Goal: Task Accomplishment & Management: Manage account settings

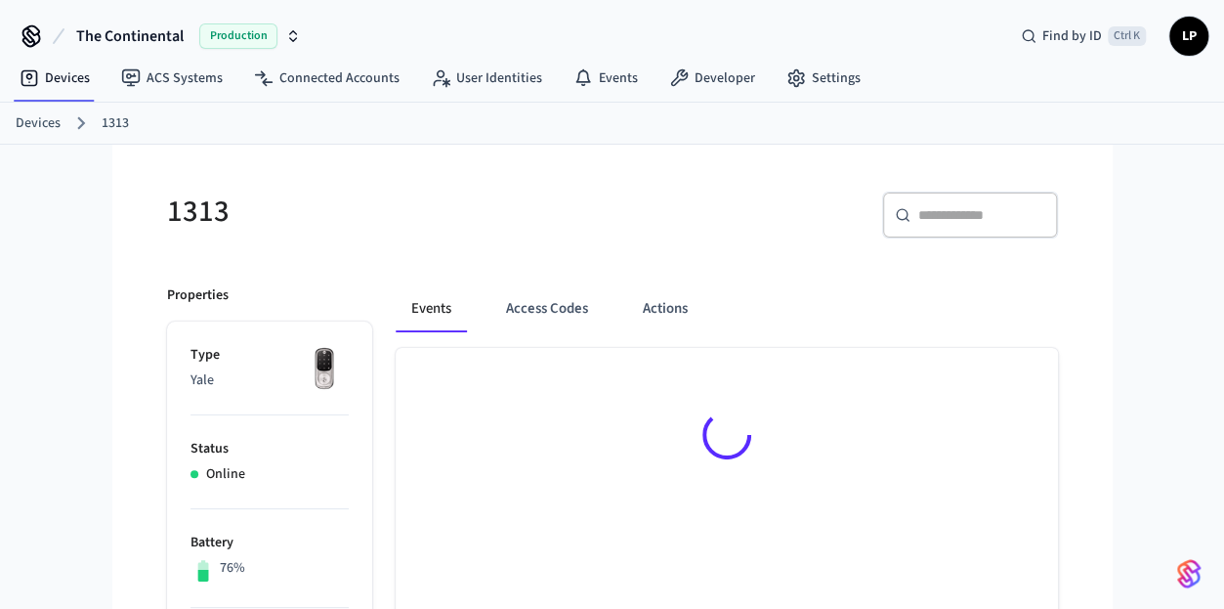
click at [53, 117] on link "Devices" at bounding box center [38, 123] width 45 height 21
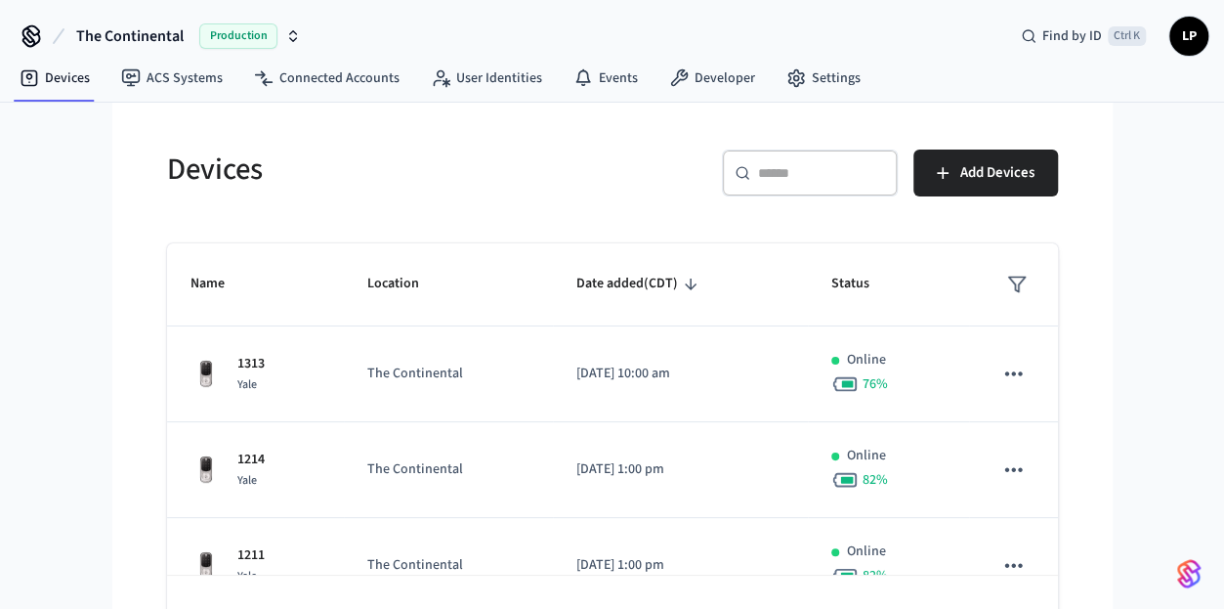
click at [813, 189] on div "​ ​" at bounding box center [810, 173] width 176 height 47
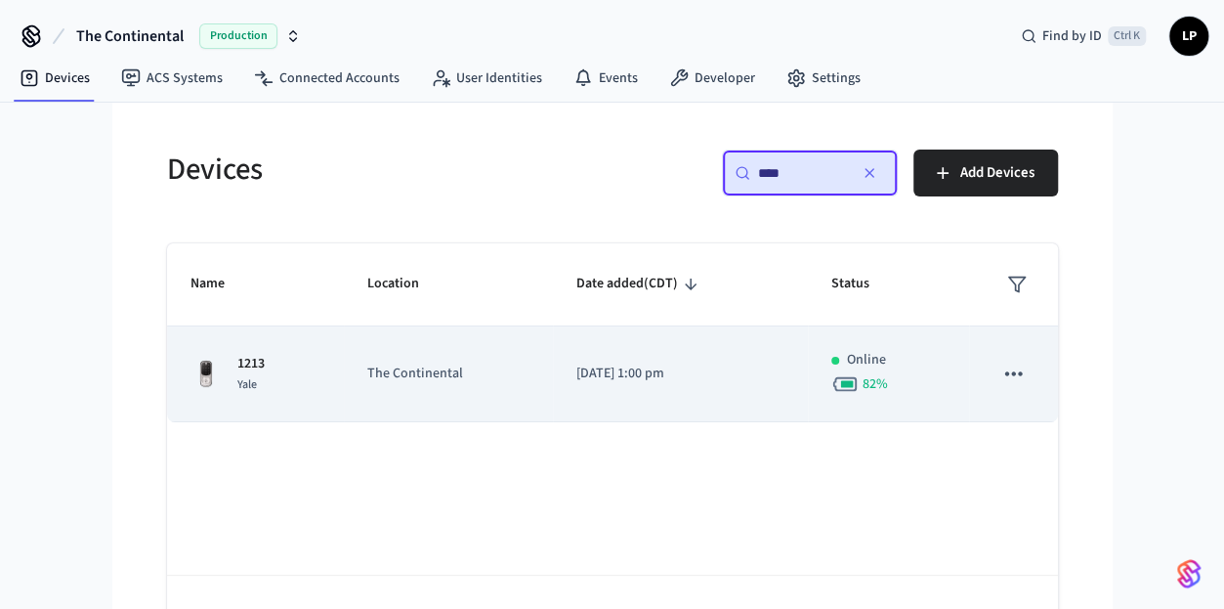
type input "****"
click at [463, 364] on p "The Continental" at bounding box center [448, 374] width 162 height 21
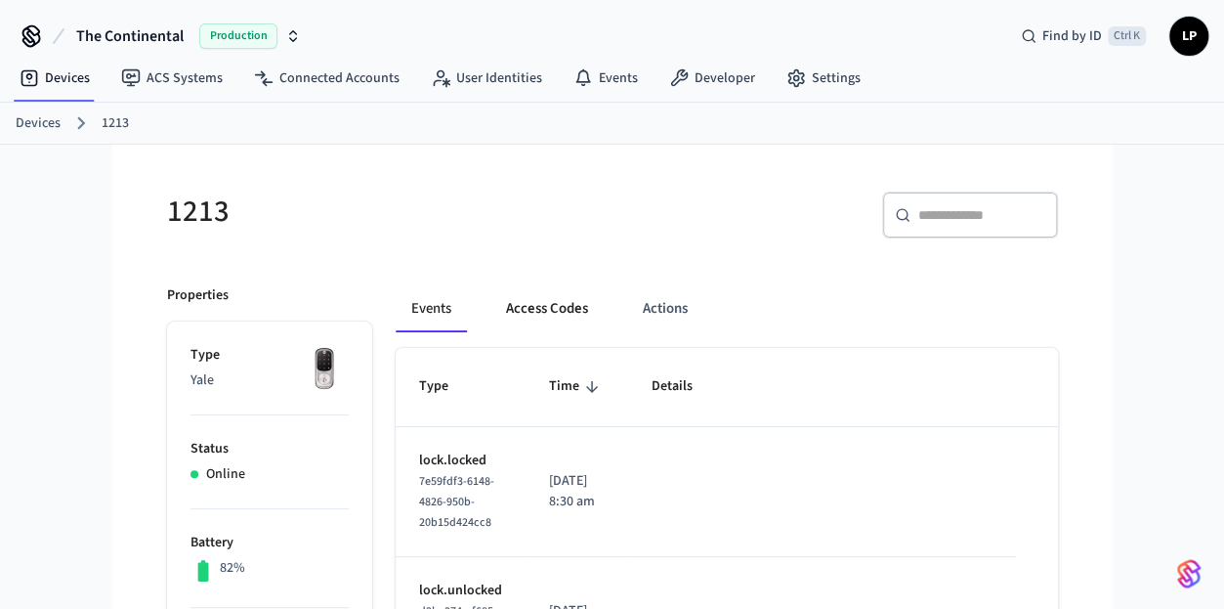
click at [535, 321] on button "Access Codes" at bounding box center [547, 308] width 113 height 47
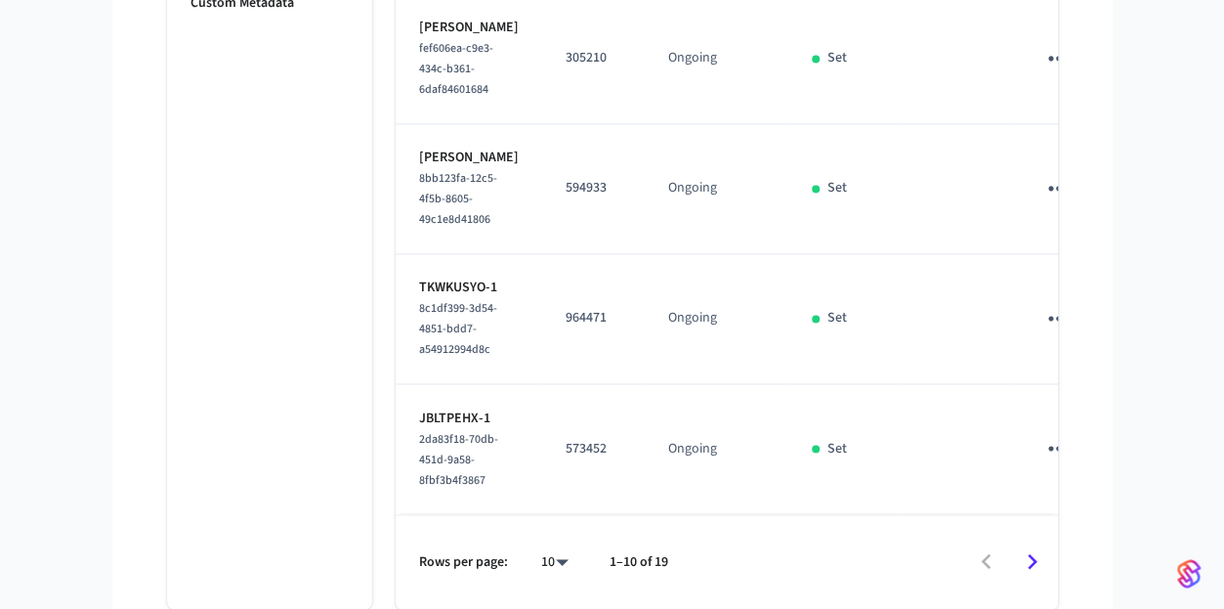
scroll to position [1487, 0]
click at [1044, 433] on icon "sticky table" at bounding box center [1059, 448] width 30 height 30
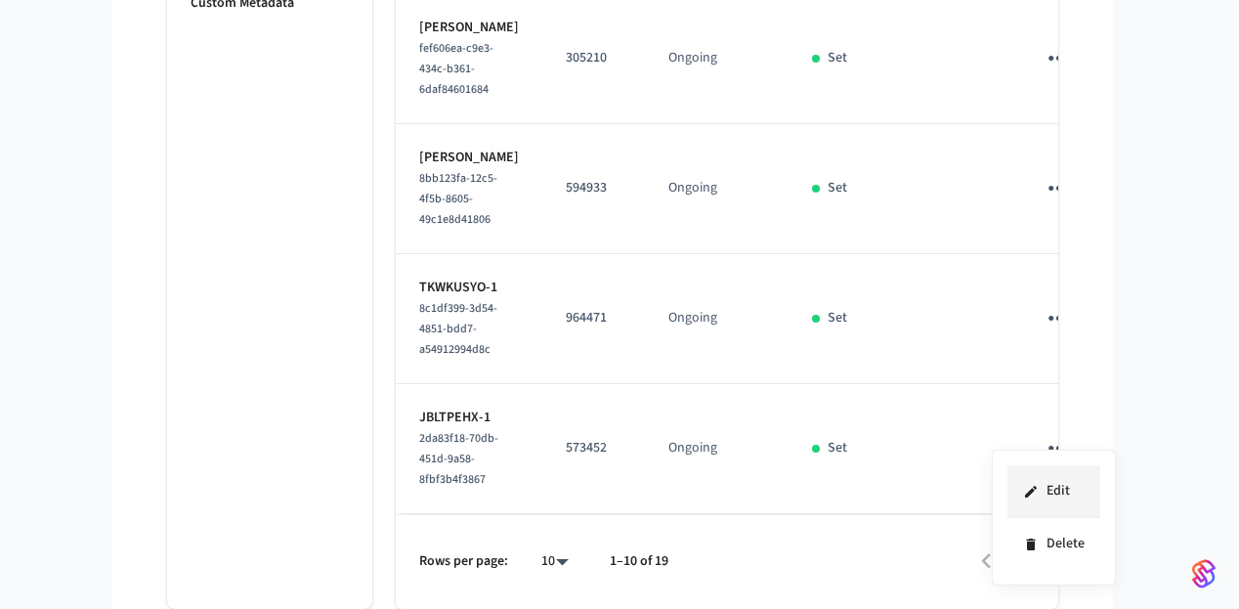
click at [1064, 497] on li "Edit" at bounding box center [1053, 491] width 93 height 53
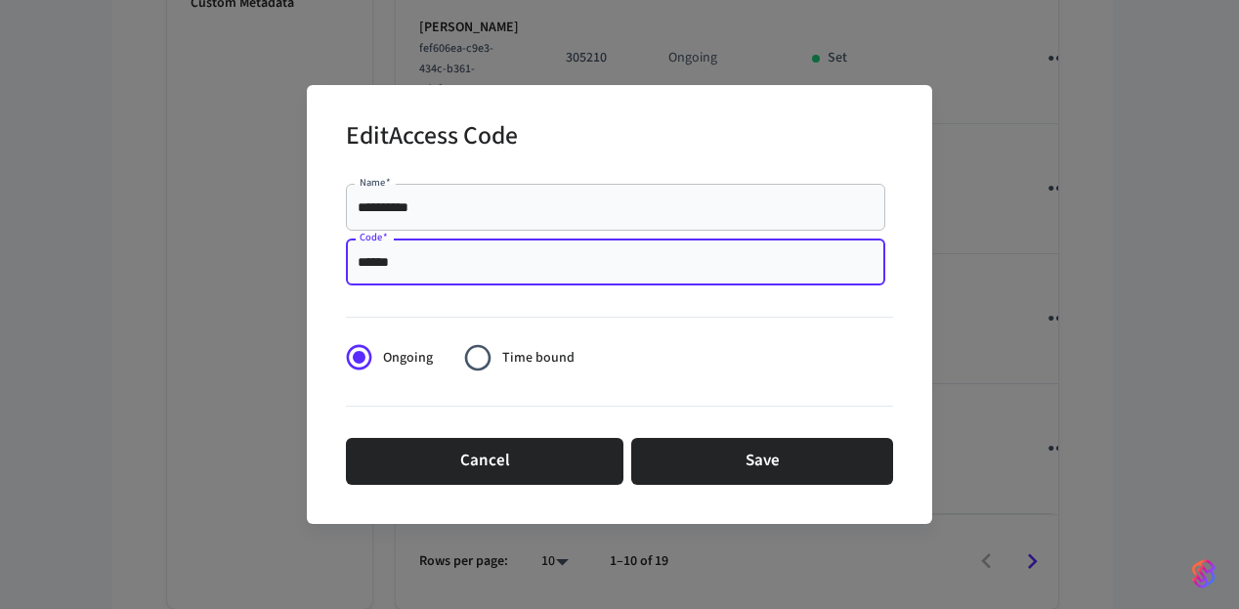
drag, startPoint x: 418, startPoint y: 262, endPoint x: 330, endPoint y: 263, distance: 88.0
click at [330, 263] on div "**********" at bounding box center [619, 304] width 625 height 438
paste input "text"
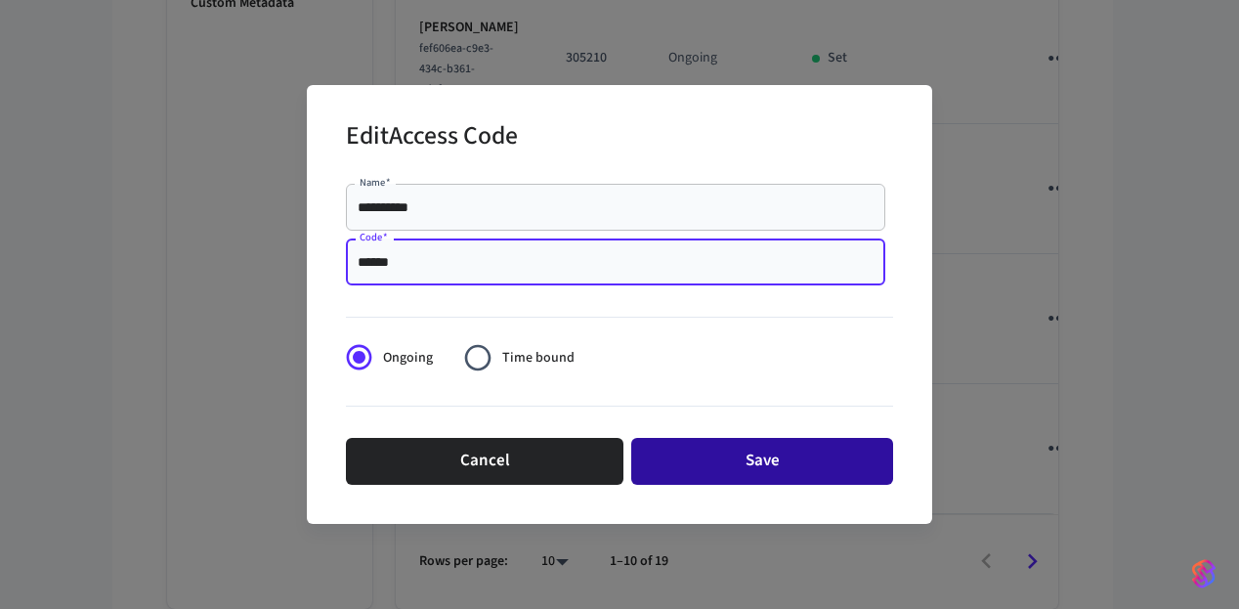
type input "******"
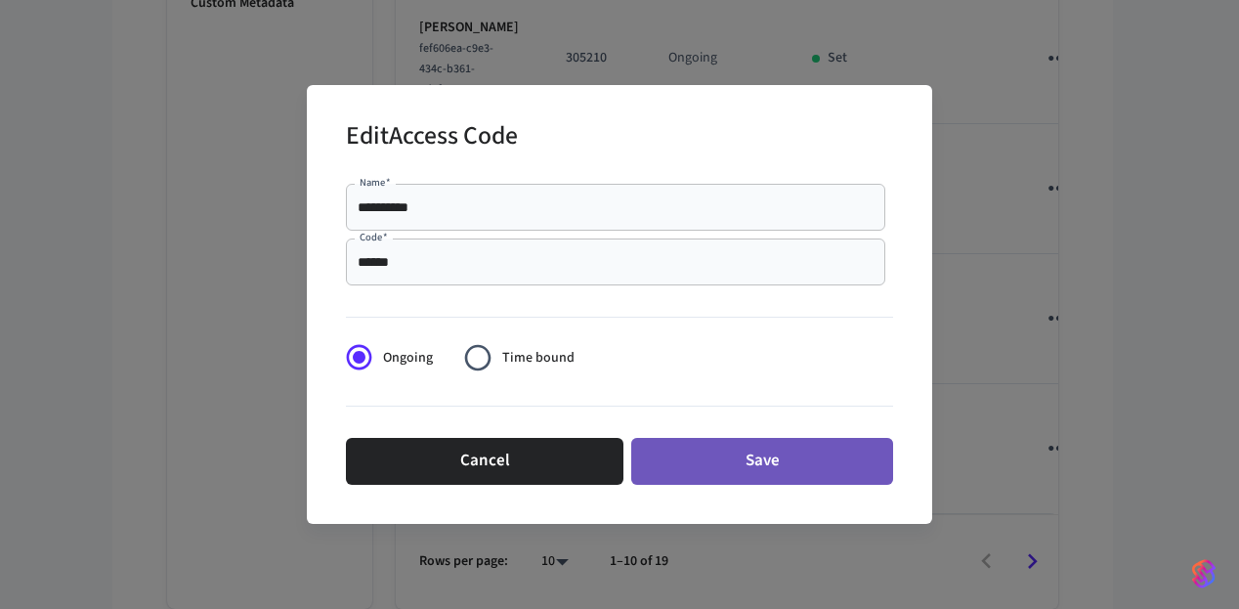
click at [741, 457] on button "Save" at bounding box center [762, 461] width 262 height 47
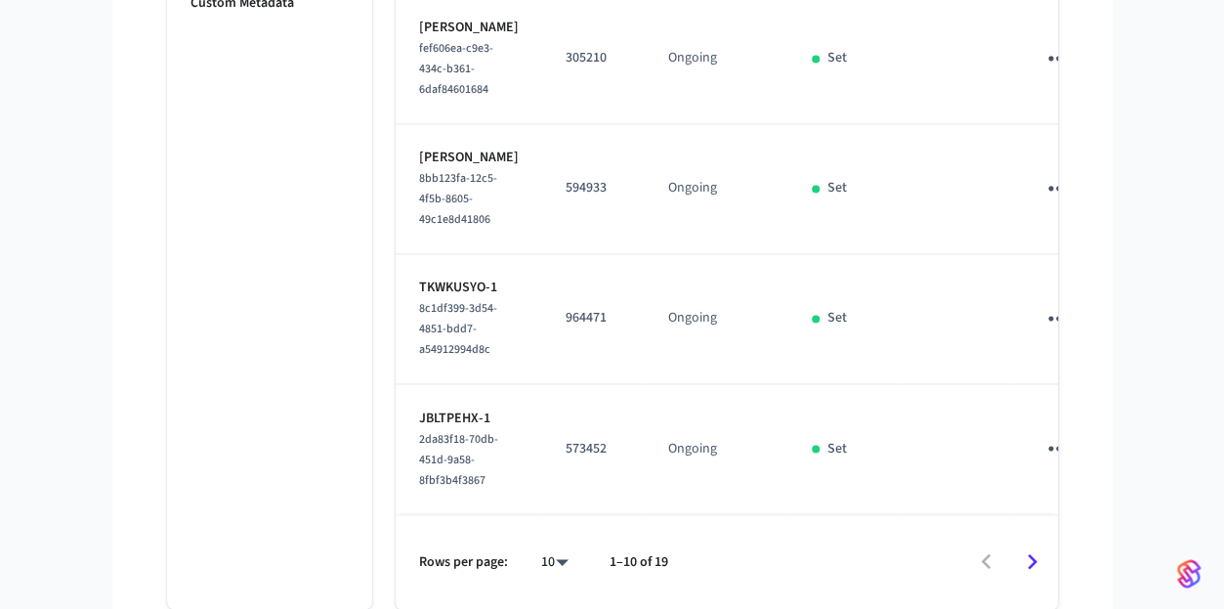
click at [789, 457] on td "Set" at bounding box center [844, 449] width 110 height 130
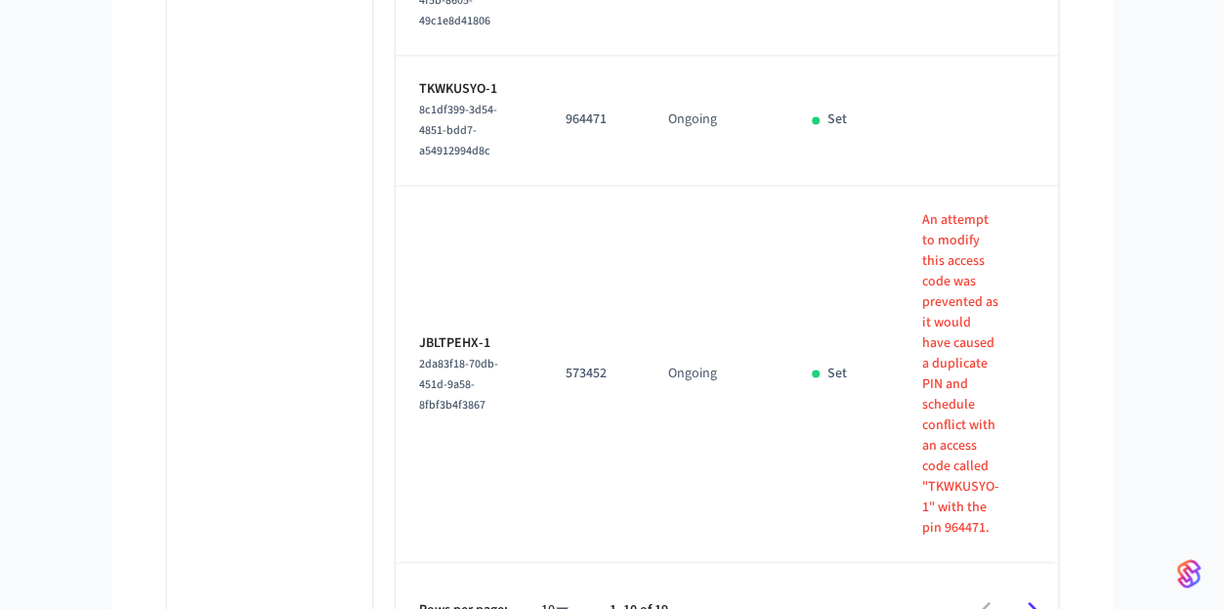
scroll to position [1620, 0]
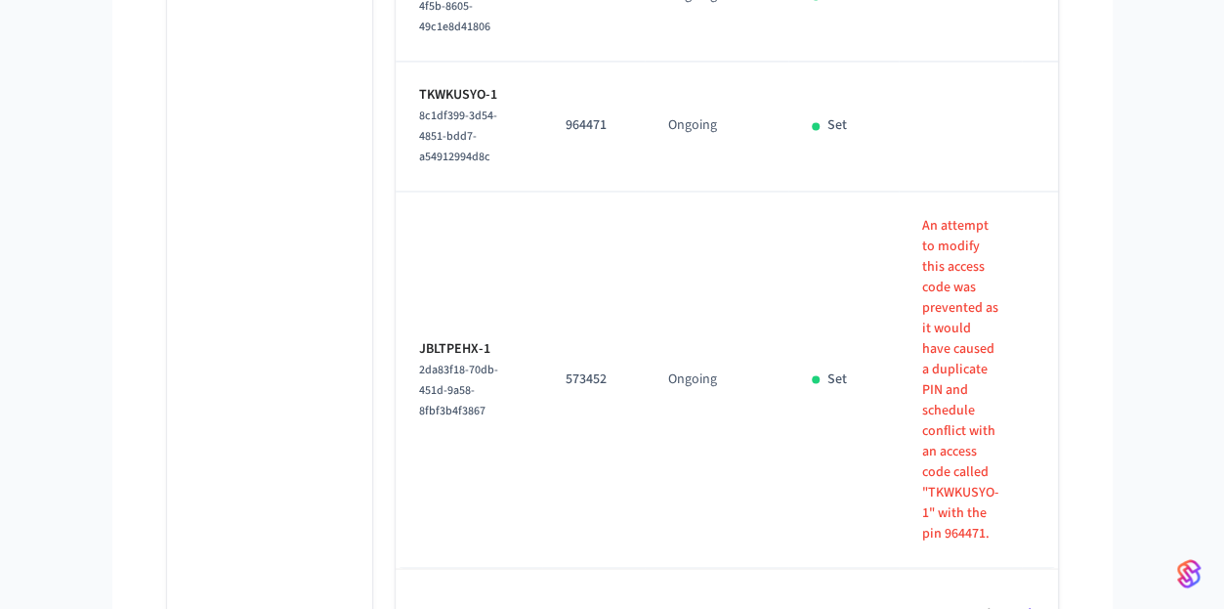
click at [1053, 141] on icon "sticky table" at bounding box center [1068, 125] width 30 height 30
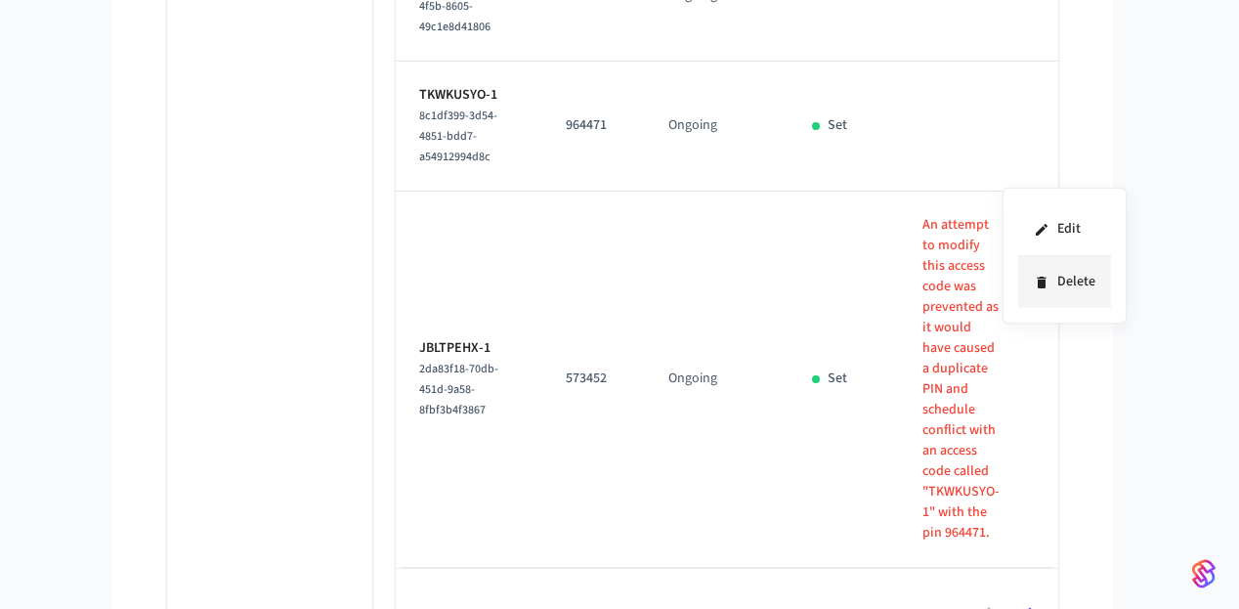
click at [1064, 304] on li "Delete" at bounding box center [1064, 282] width 93 height 52
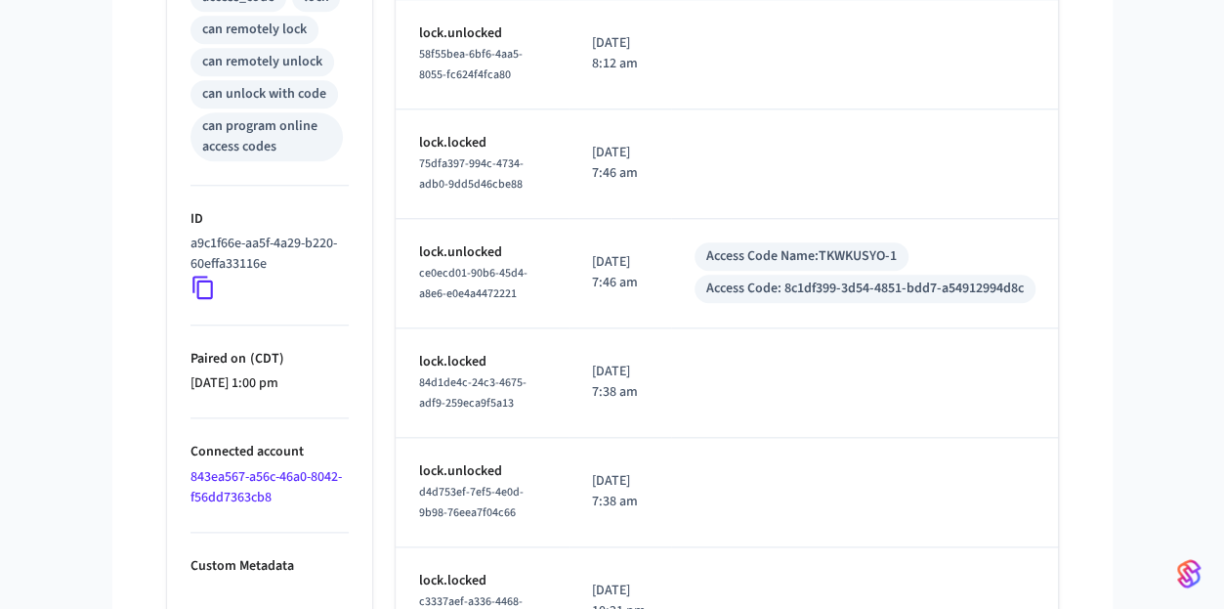
scroll to position [1017, 0]
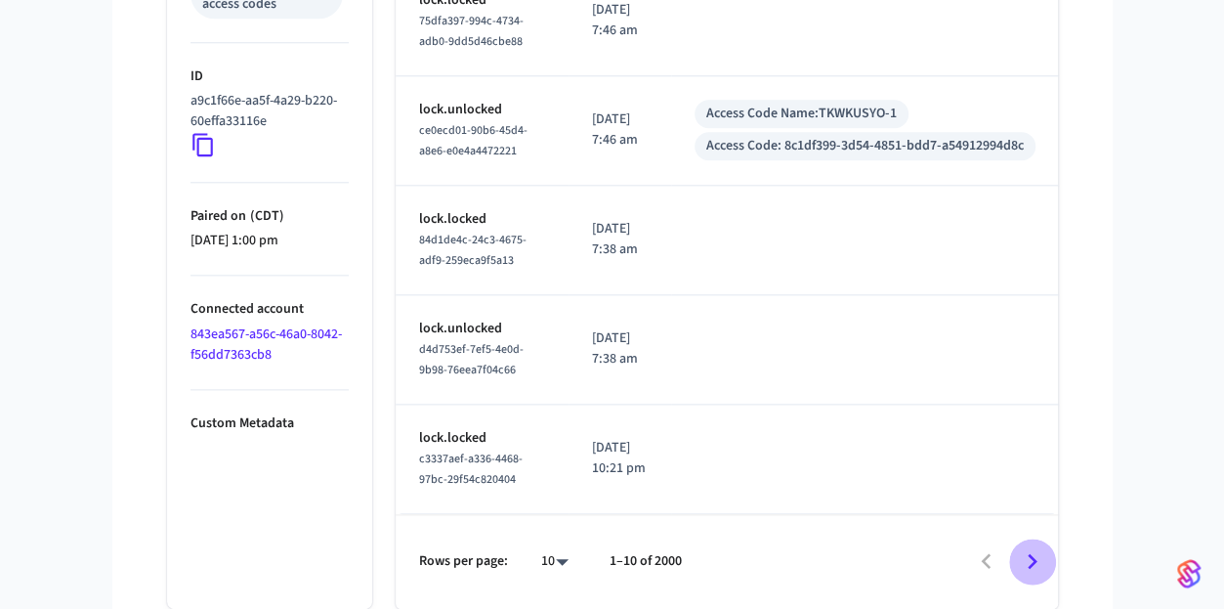
click at [1044, 559] on icon "Go to next page" at bounding box center [1032, 561] width 30 height 30
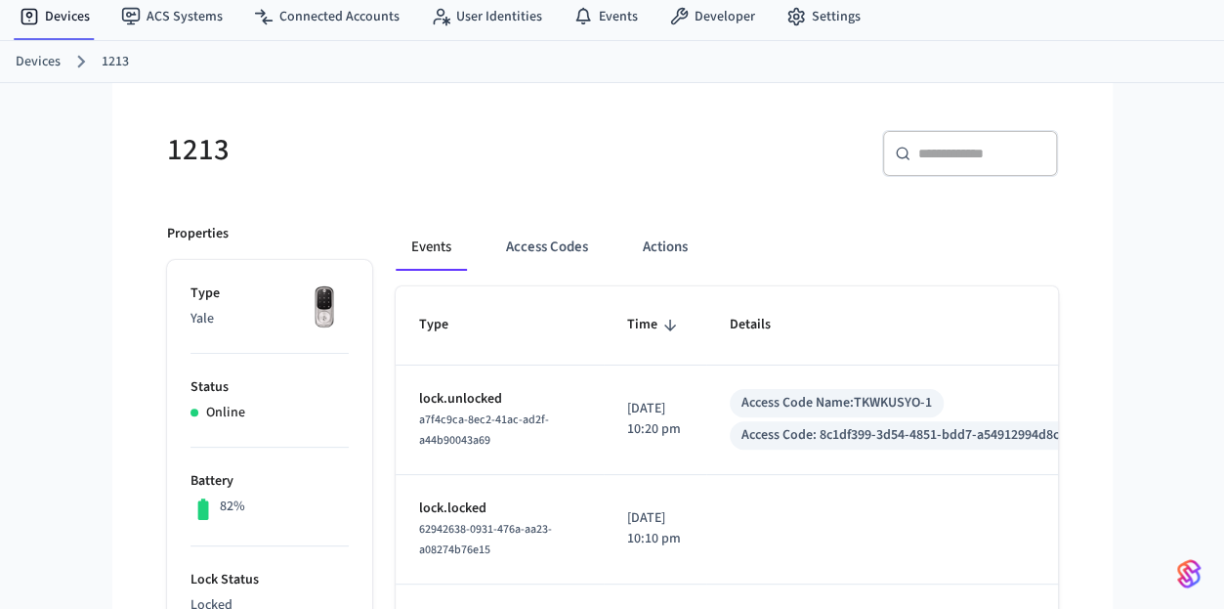
scroll to position [0, 0]
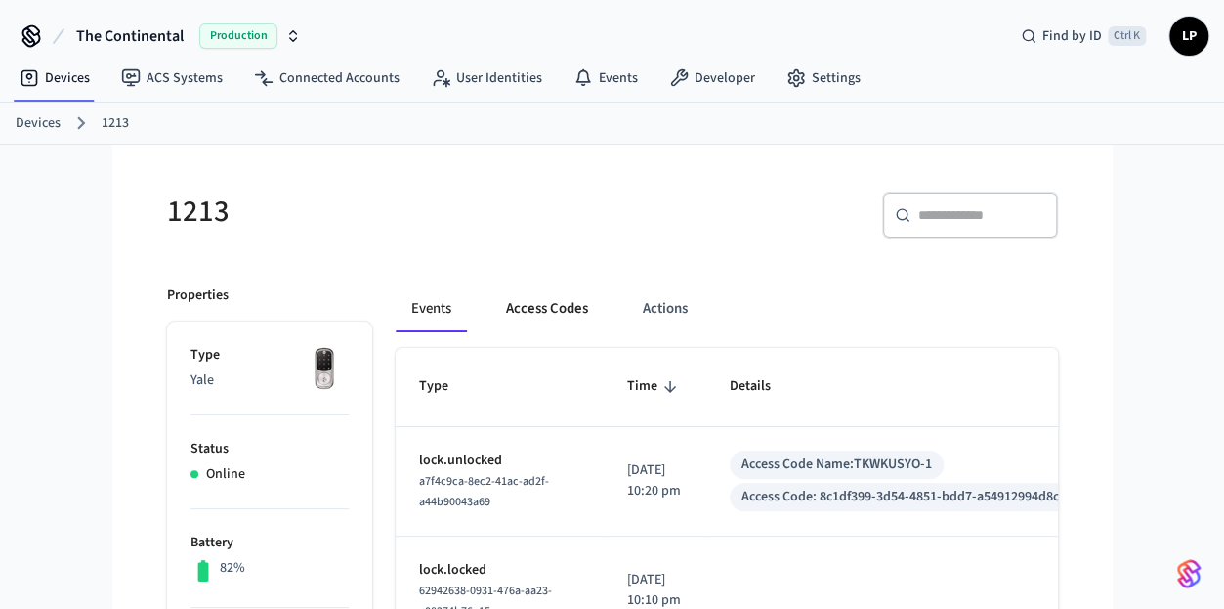
click at [539, 296] on button "Access Codes" at bounding box center [547, 308] width 113 height 47
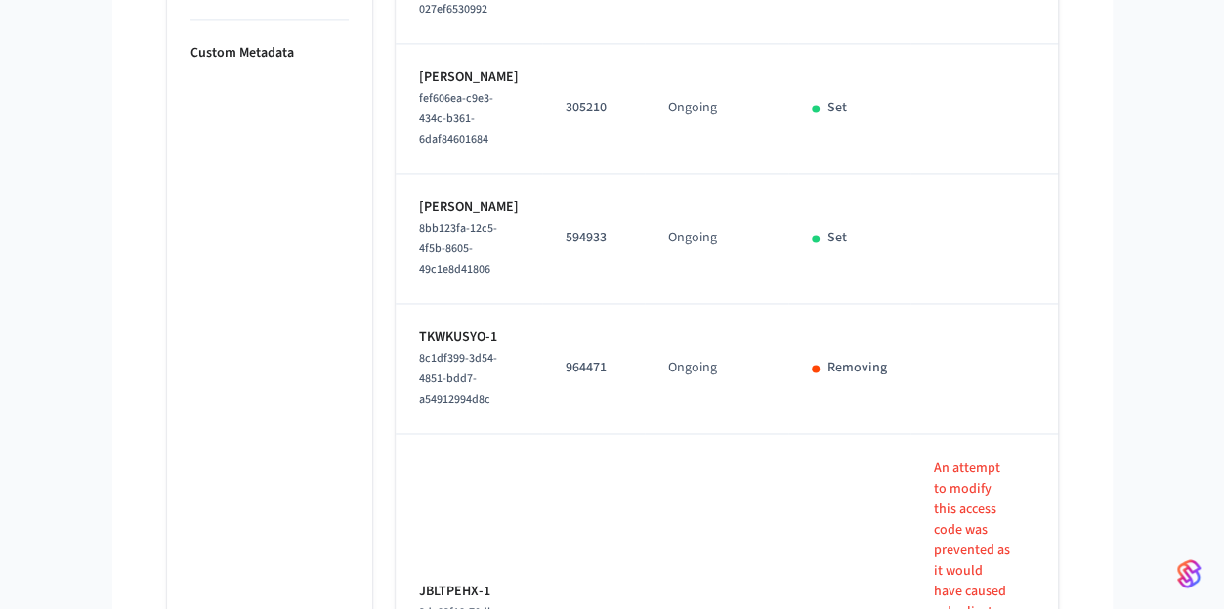
scroll to position [1734, 0]
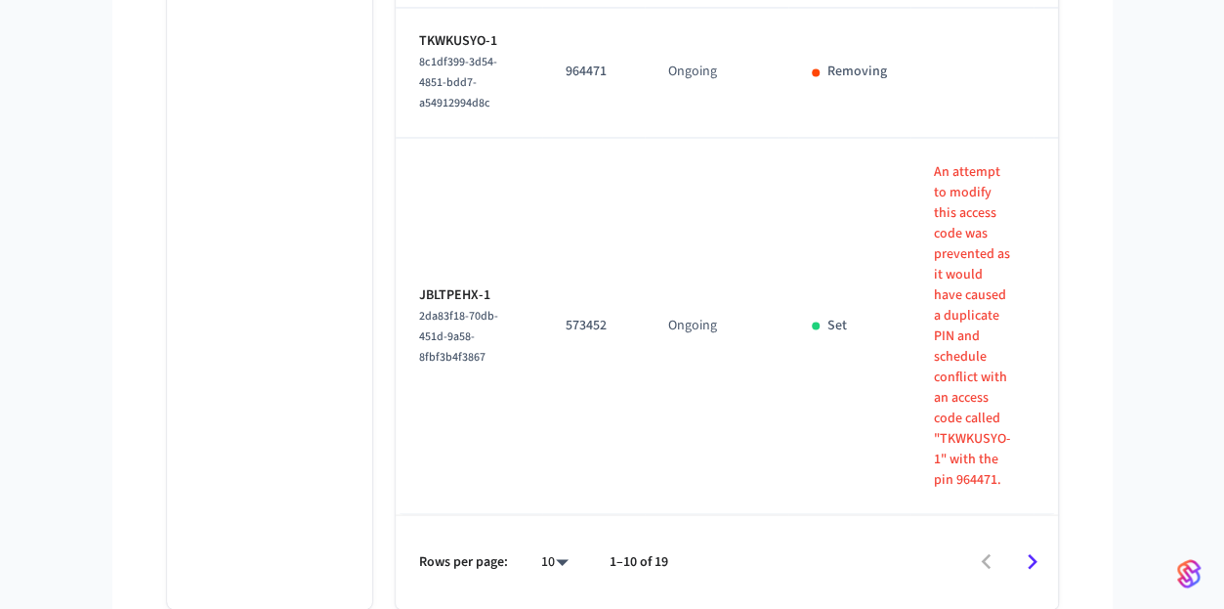
click at [1065, 310] on icon "sticky table" at bounding box center [1080, 325] width 30 height 30
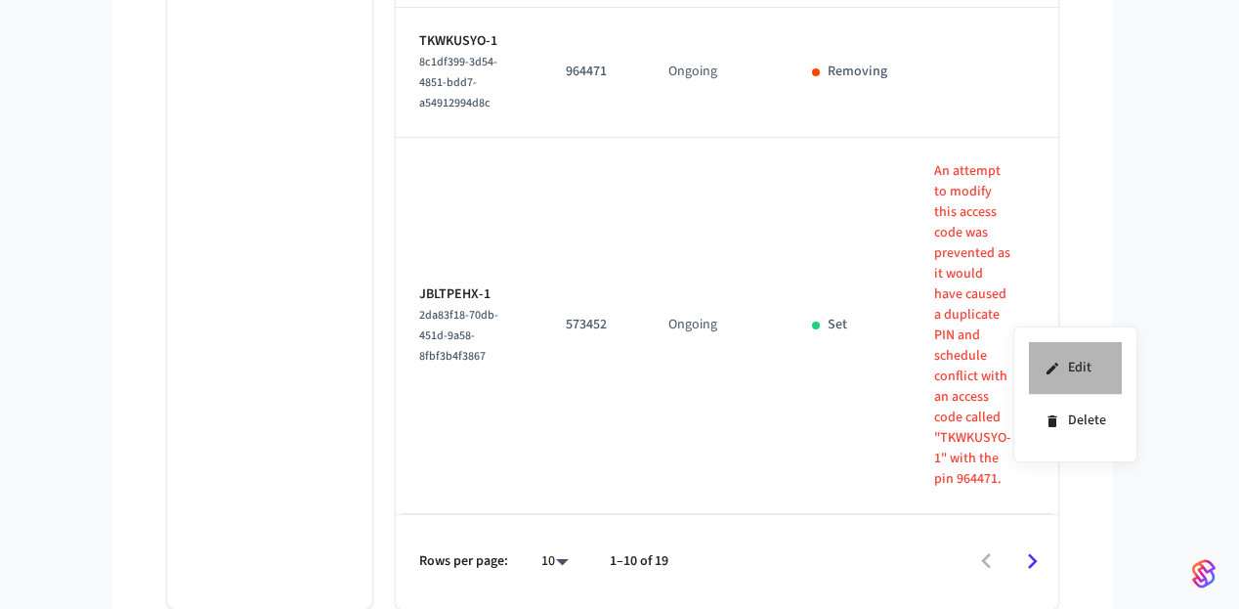
click at [1083, 369] on li "Edit" at bounding box center [1075, 368] width 93 height 53
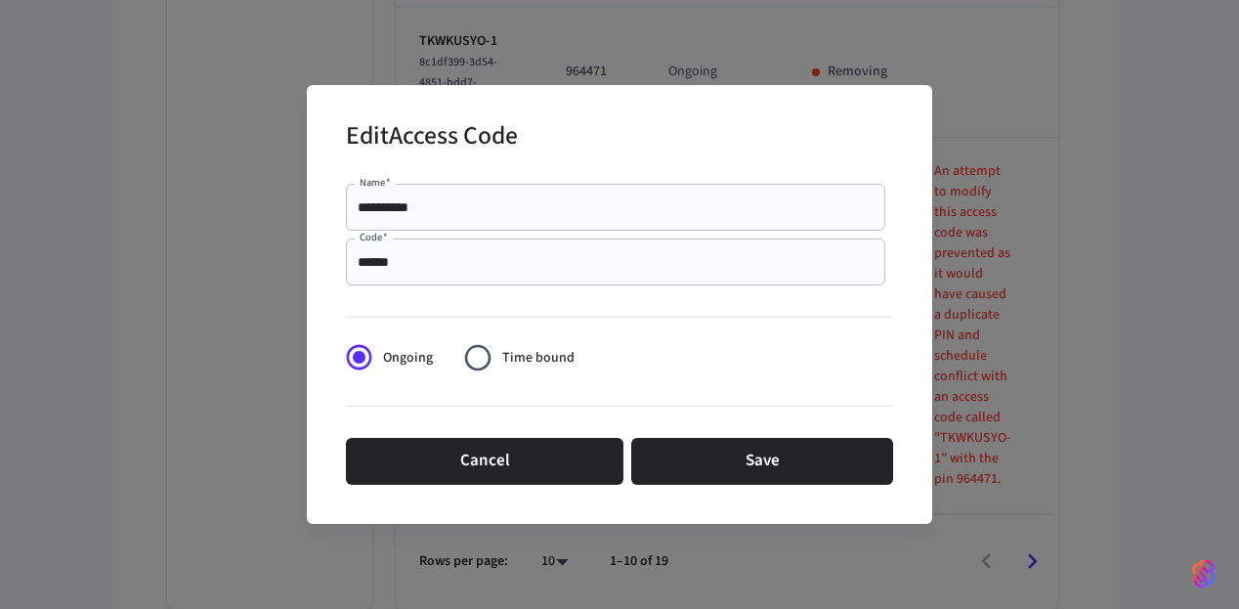
click at [460, 265] on input "******" at bounding box center [616, 262] width 516 height 20
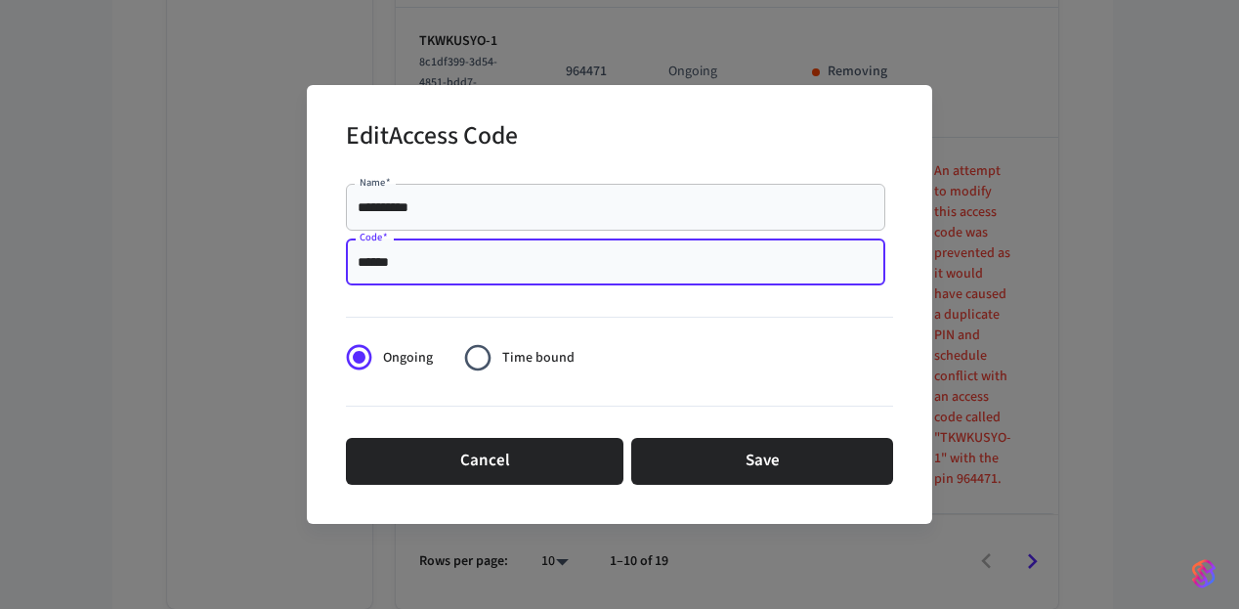
click at [460, 265] on input "******" at bounding box center [616, 262] width 516 height 20
paste input "******"
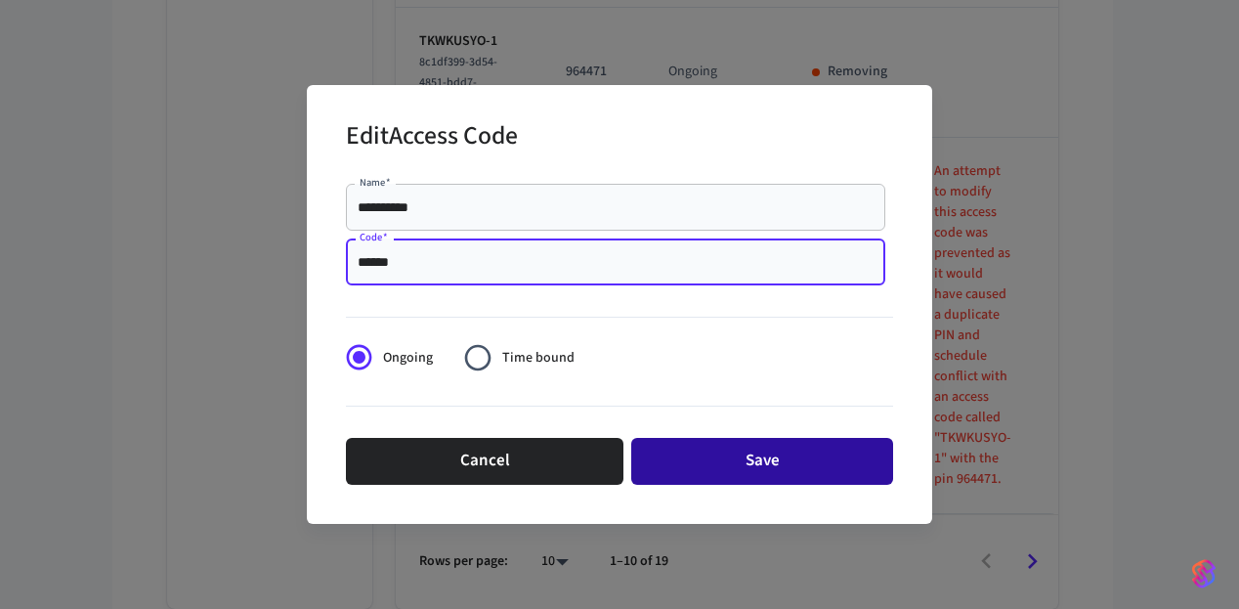
type input "******"
click at [792, 449] on button "Save" at bounding box center [762, 461] width 262 height 47
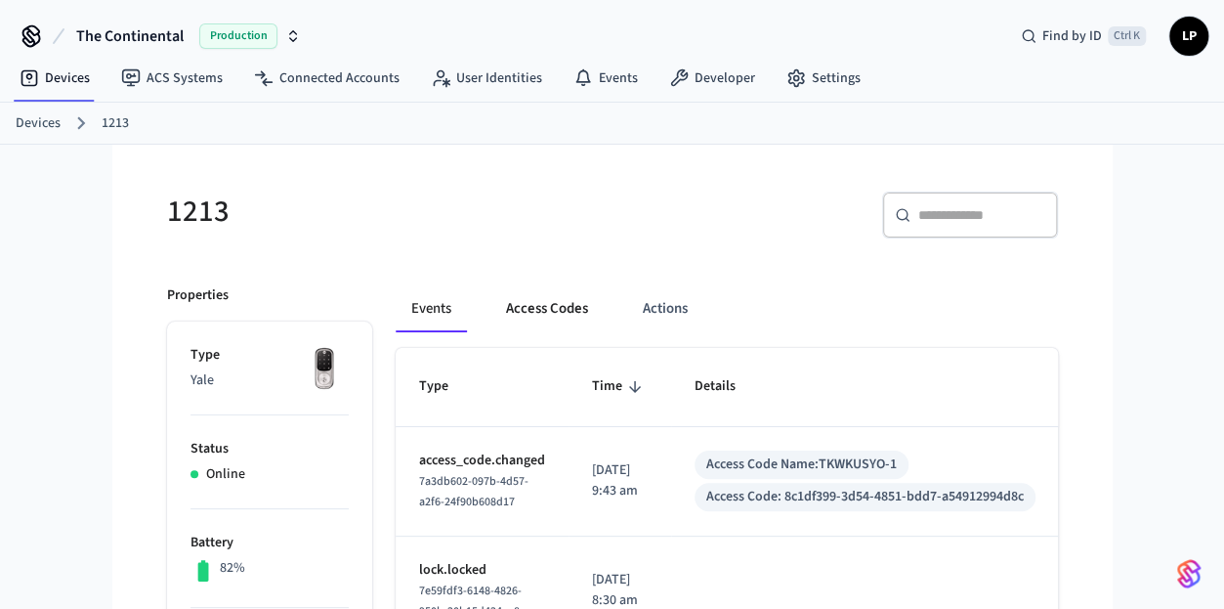
click at [535, 304] on button "Access Codes" at bounding box center [547, 308] width 113 height 47
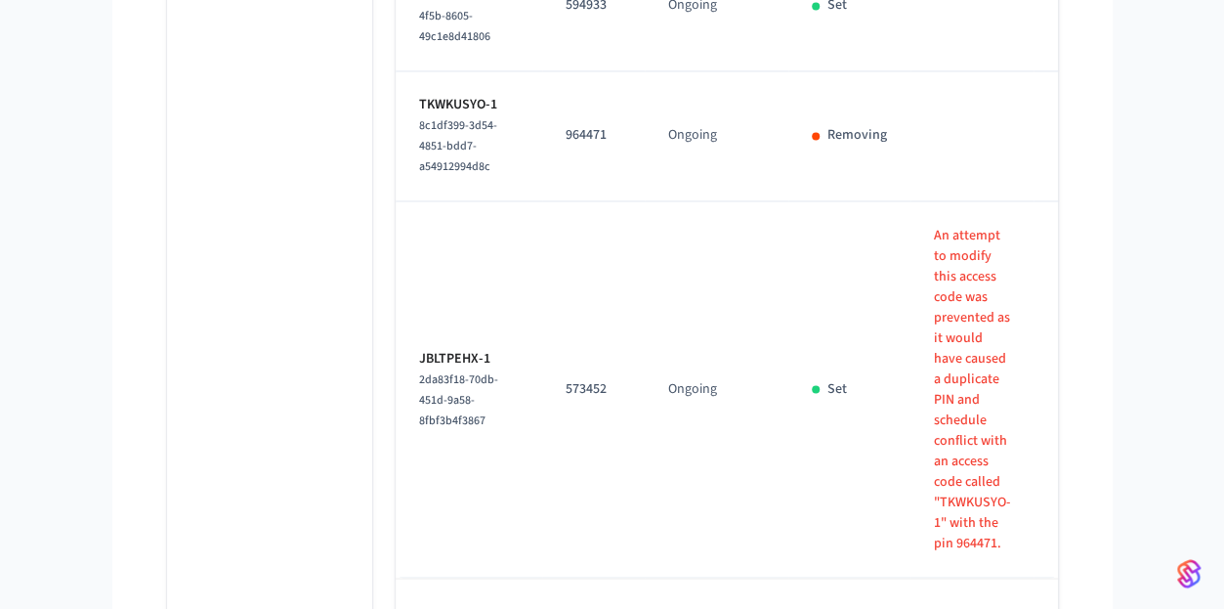
scroll to position [1610, 0]
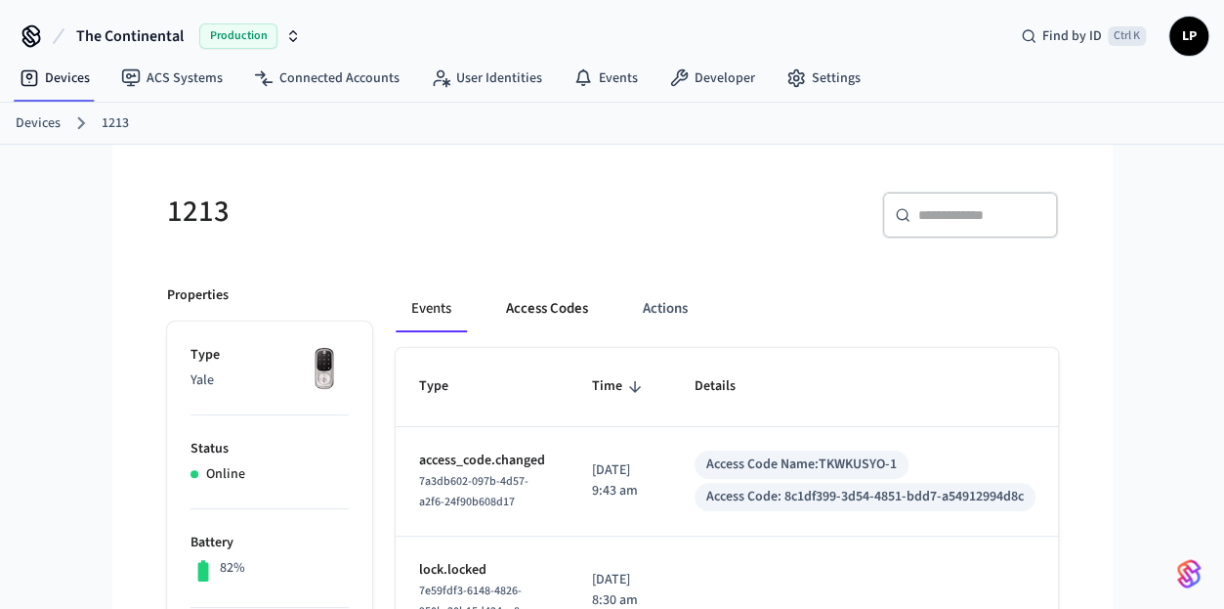
click at [546, 300] on button "Access Codes" at bounding box center [547, 308] width 113 height 47
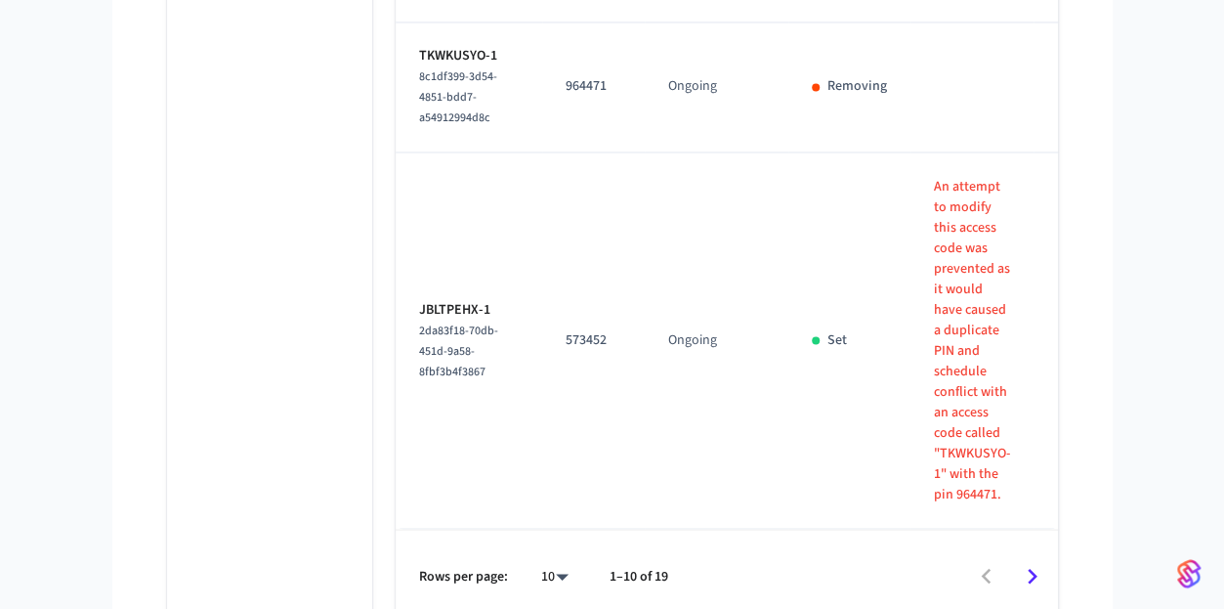
scroll to position [1659, 0]
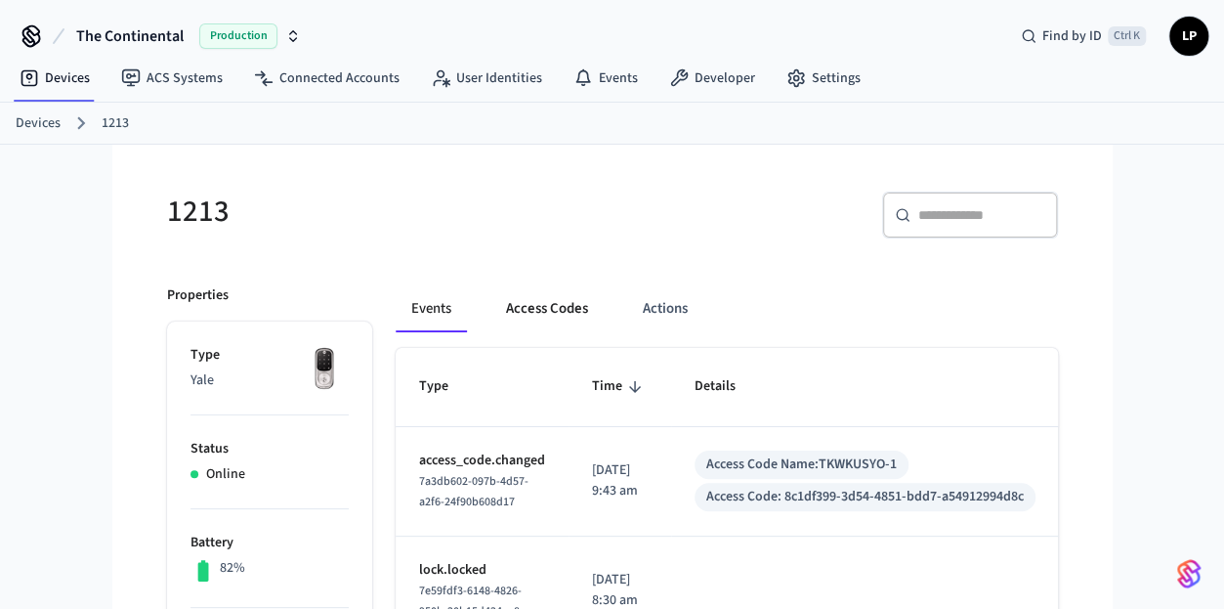
click at [535, 313] on button "Access Codes" at bounding box center [547, 308] width 113 height 47
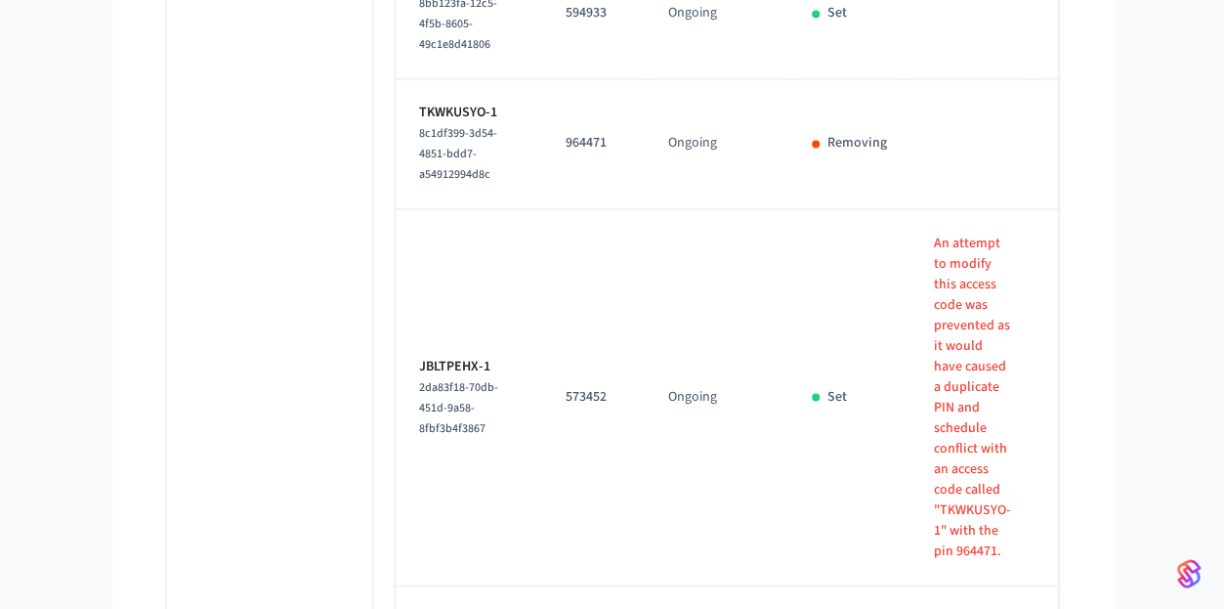
scroll to position [1603, 0]
click at [1065, 158] on icon "sticky table" at bounding box center [1080, 143] width 30 height 30
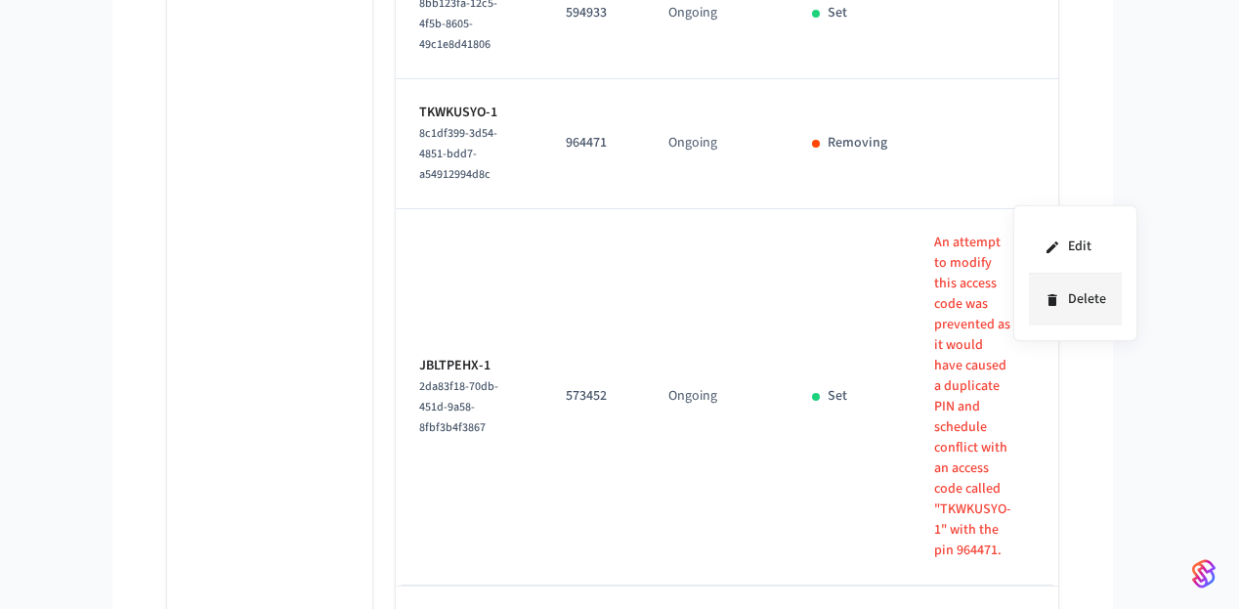
click at [1100, 321] on li "Delete" at bounding box center [1075, 300] width 93 height 52
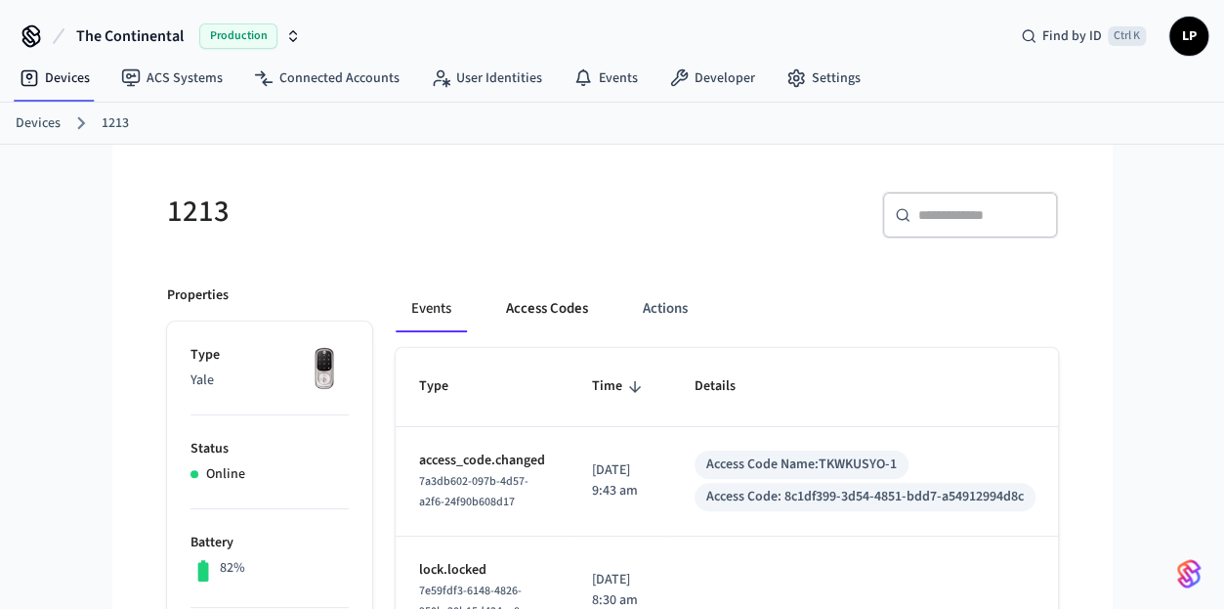
click at [536, 303] on button "Access Codes" at bounding box center [547, 308] width 113 height 47
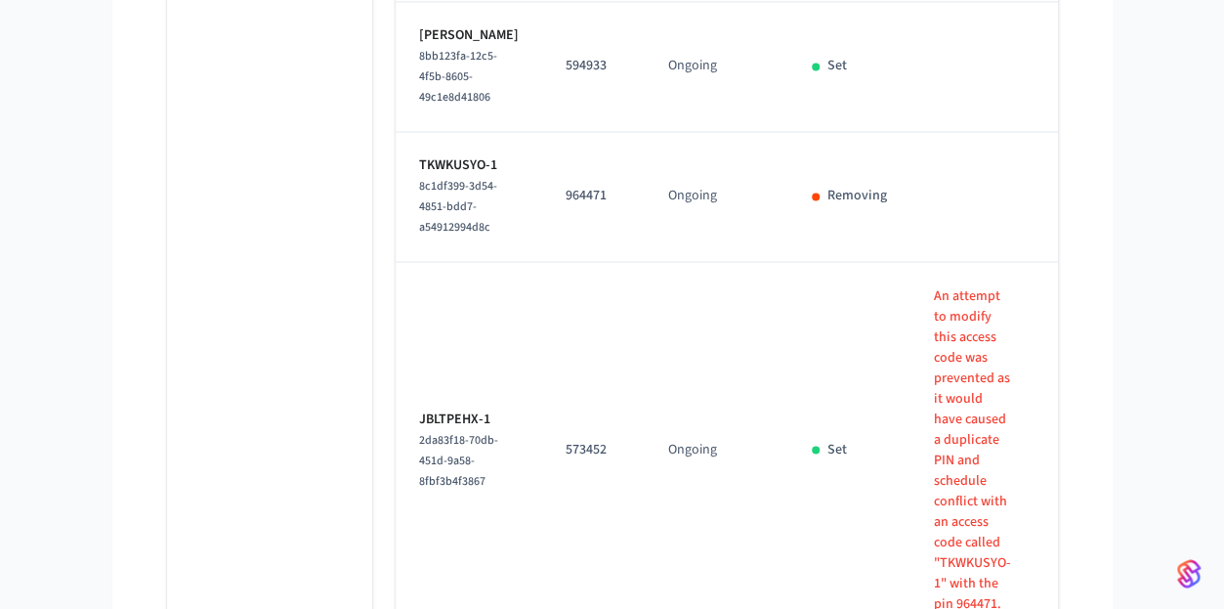
scroll to position [1550, 0]
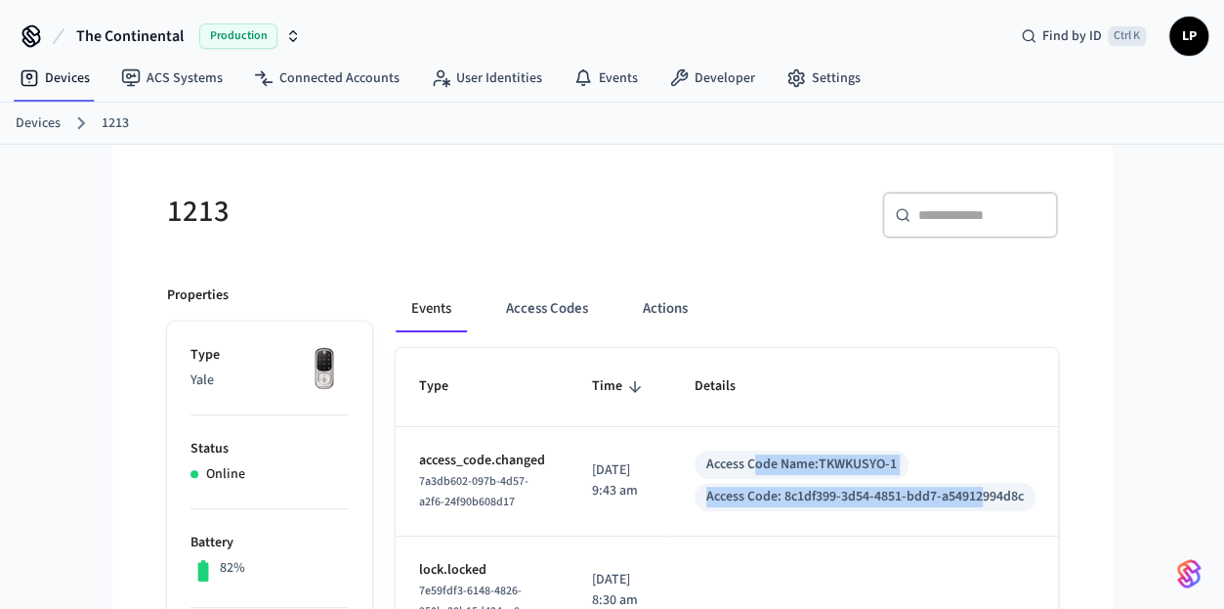
drag, startPoint x: 764, startPoint y: 468, endPoint x: 1001, endPoint y: 477, distance: 236.6
click at [1001, 477] on div "Access Code Name: TKWKUSYO-1 Access Code: 8c1df399-3d54-4851-bdd7-a54912994d8c" at bounding box center [865, 480] width 341 height 61
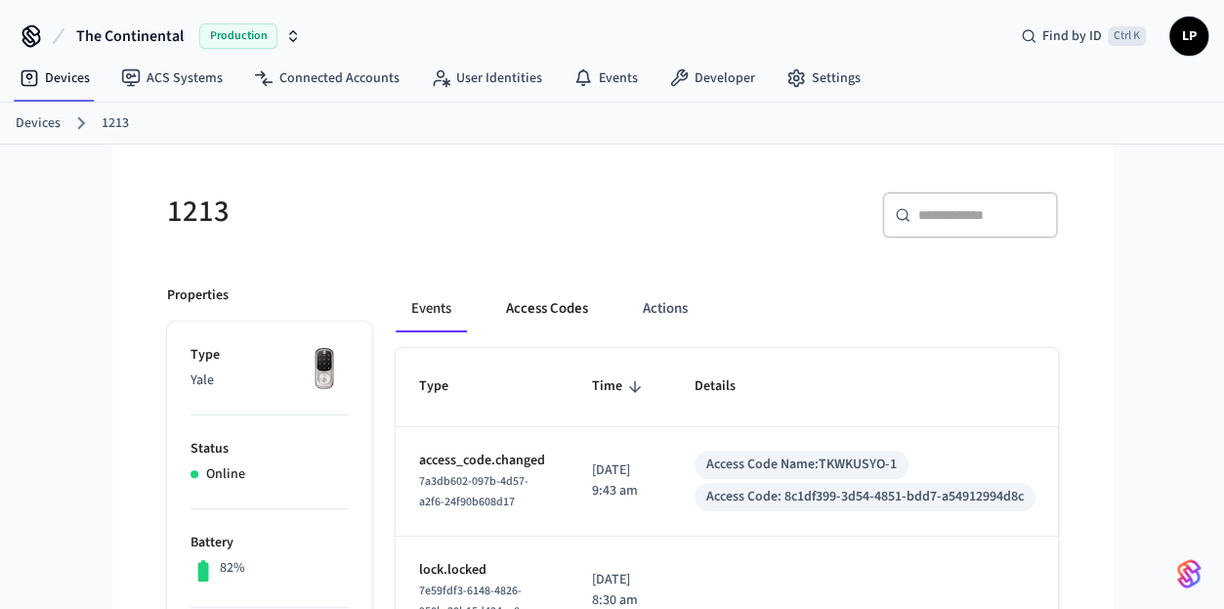
click at [526, 303] on button "Access Codes" at bounding box center [547, 308] width 113 height 47
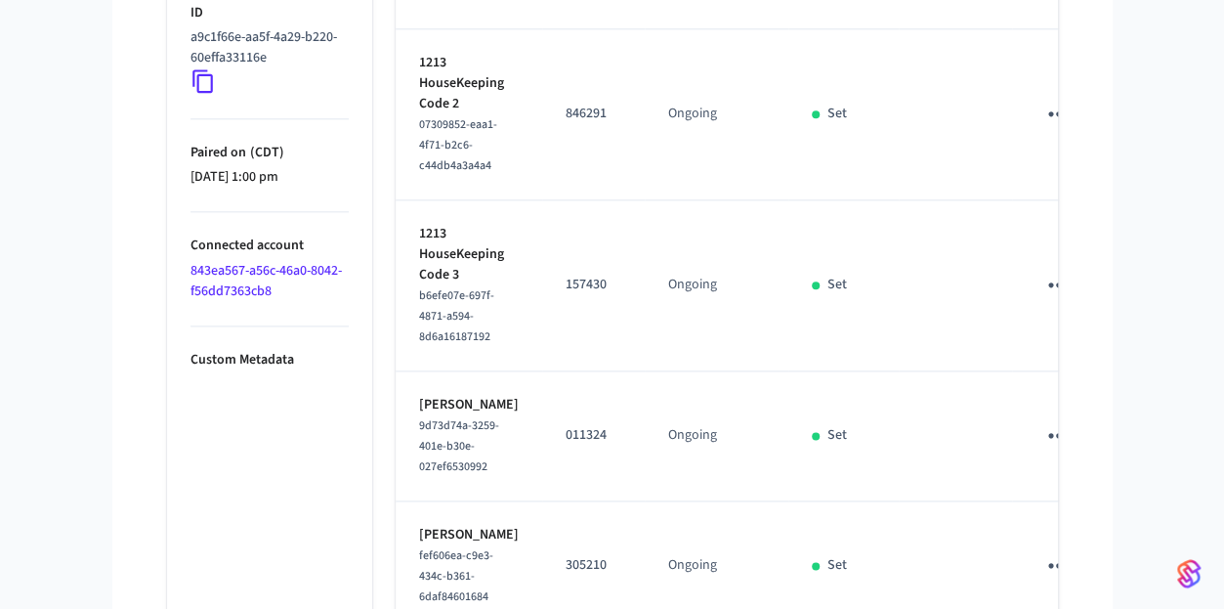
scroll to position [1509, 0]
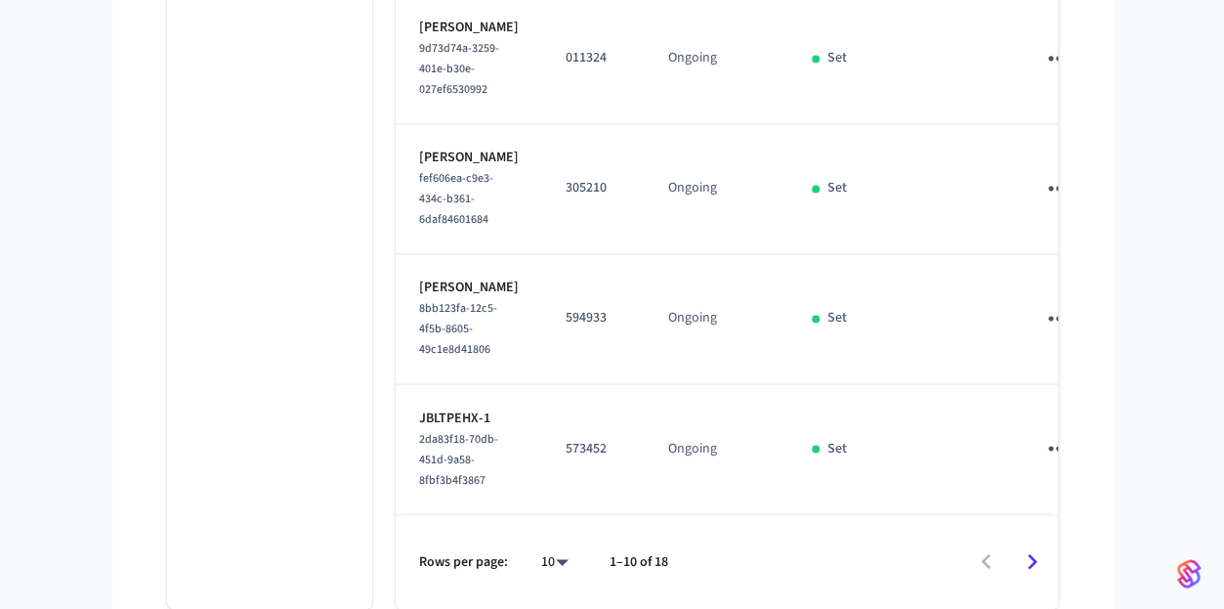
click at [1044, 433] on icon "sticky table" at bounding box center [1059, 448] width 30 height 30
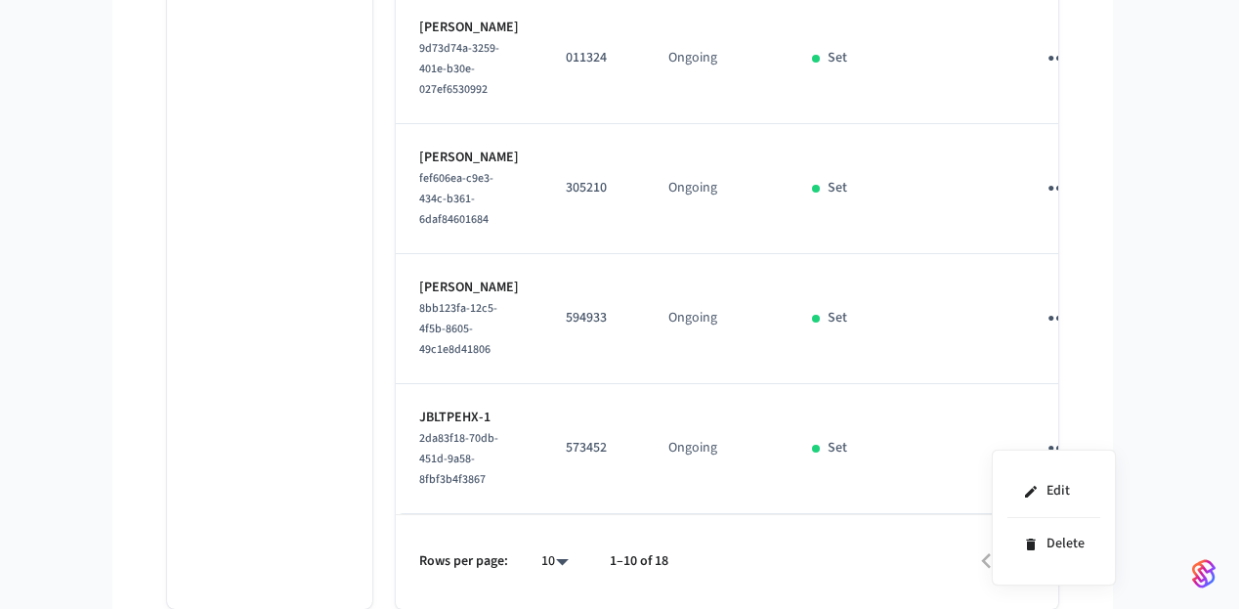
click at [1053, 464] on div "Edit Delete" at bounding box center [1054, 517] width 124 height 136
click at [1053, 476] on li "Edit" at bounding box center [1053, 491] width 93 height 53
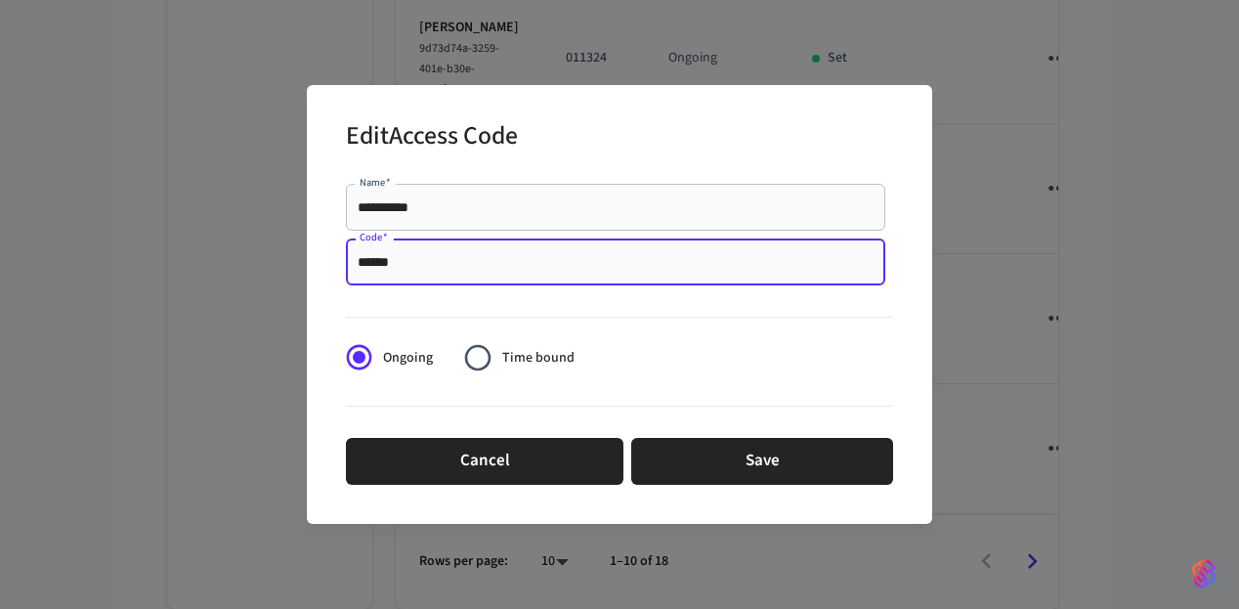
drag, startPoint x: 416, startPoint y: 268, endPoint x: 286, endPoint y: 242, distance: 132.4
click at [286, 242] on div "**********" at bounding box center [619, 304] width 1239 height 609
paste input "text"
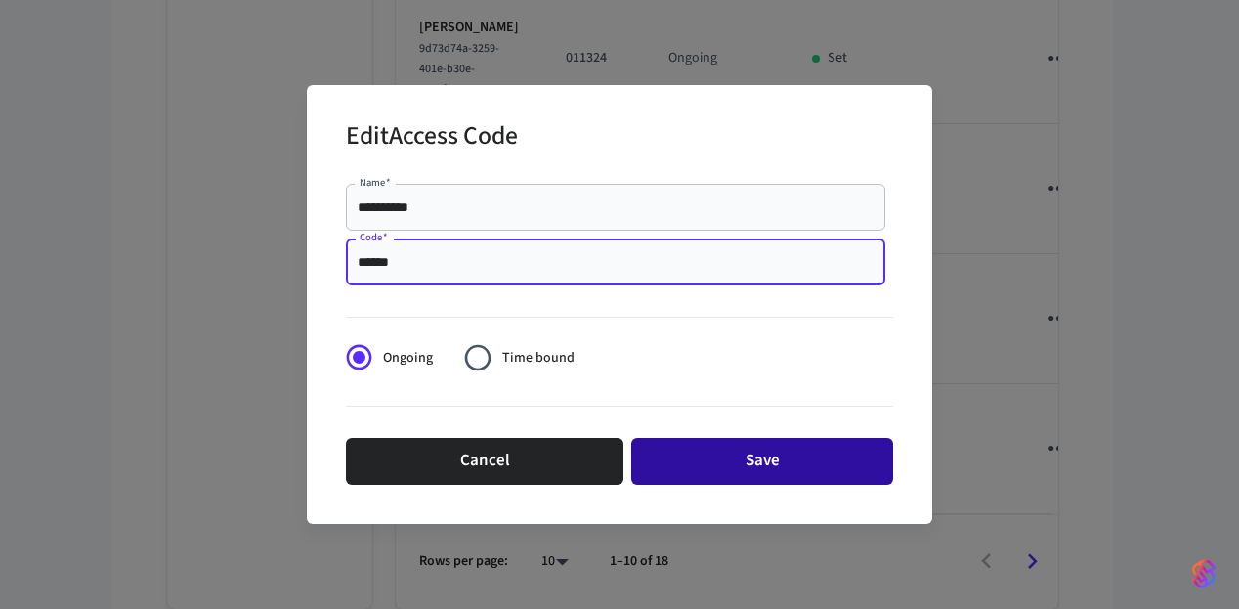
type input "******"
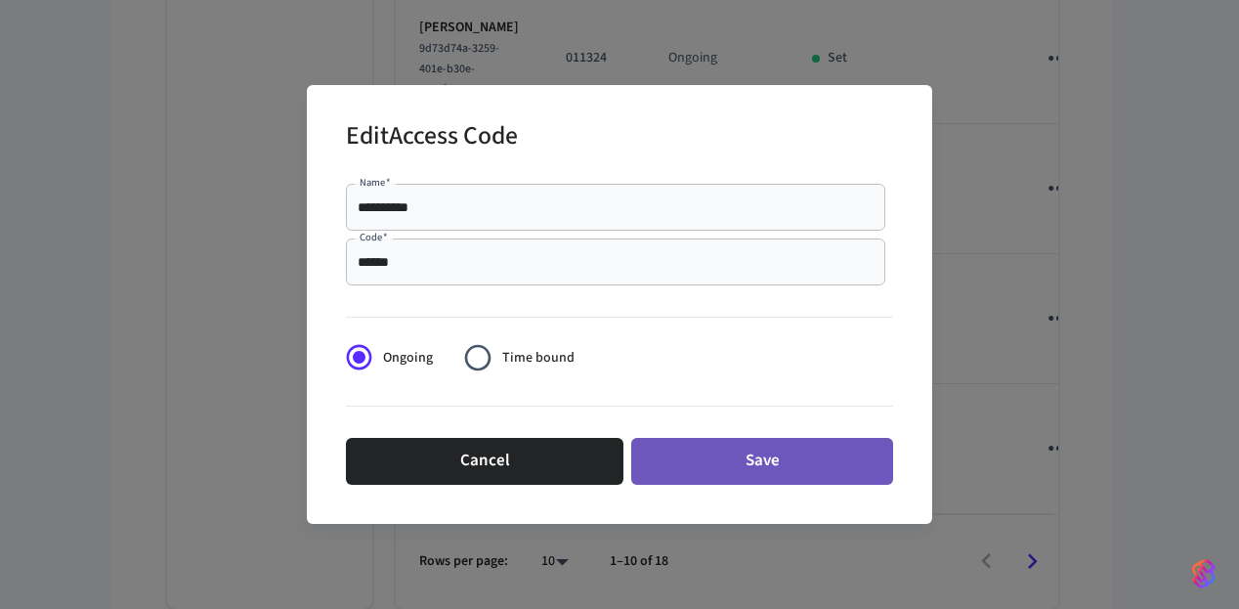
click at [694, 464] on button "Save" at bounding box center [762, 461] width 262 height 47
